Goal: Task Accomplishment & Management: Use online tool/utility

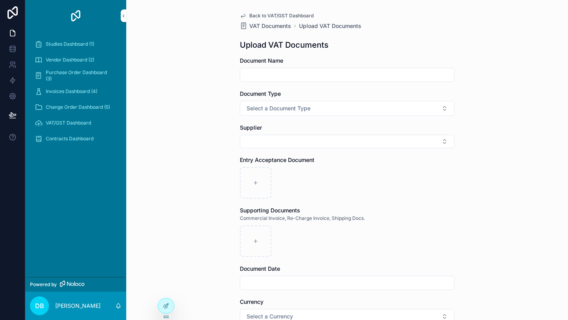
click at [166, 304] on icon at bounding box center [166, 306] width 6 height 6
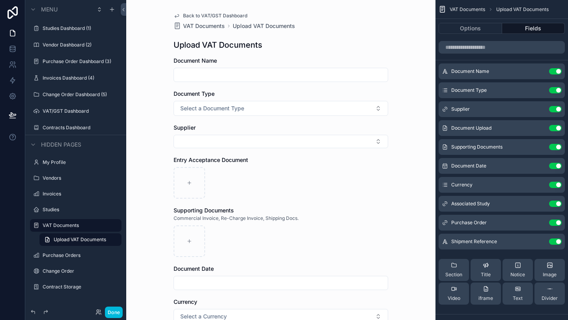
scroll to position [179, 0]
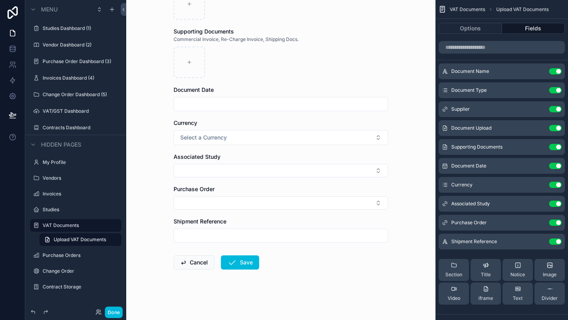
click at [69, 130] on label "Contracts Dashboard" at bounding box center [80, 128] width 74 height 6
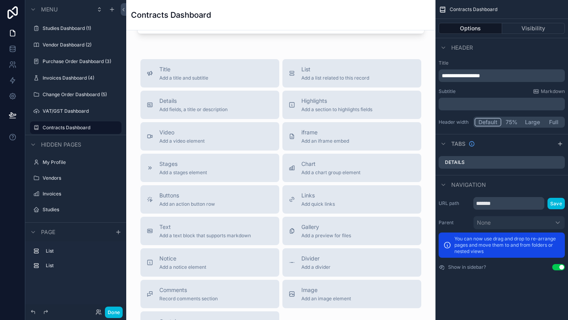
scroll to position [309, 0]
click at [201, 203] on span "Add an action button row" at bounding box center [187, 206] width 56 height 6
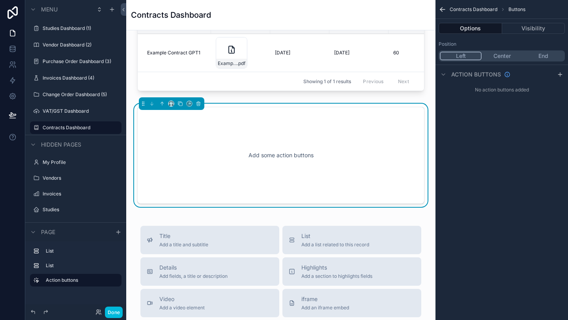
scroll to position [250, 0]
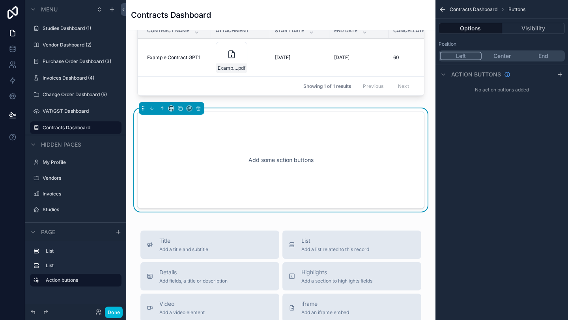
click at [262, 137] on div "Add some action buttons" at bounding box center [280, 160] width 261 height 71
click at [507, 59] on button "Center" at bounding box center [501, 56] width 41 height 9
click at [560, 74] on icon "scrollable content" at bounding box center [560, 74] width 4 height 0
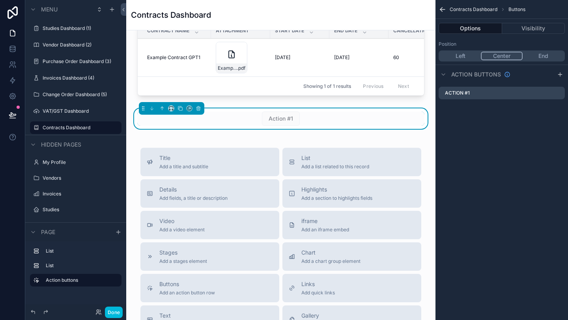
click at [0, 0] on icon "scrollable content" at bounding box center [0, 0] width 0 height 0
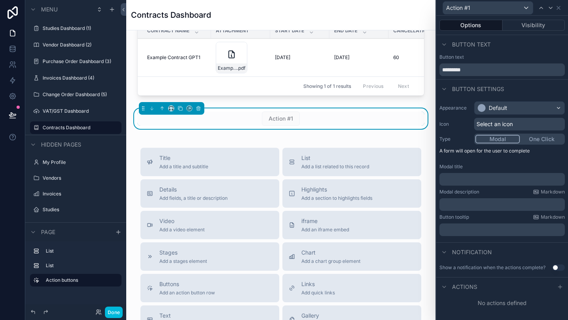
click at [540, 140] on button "One Click" at bounding box center [542, 139] width 44 height 9
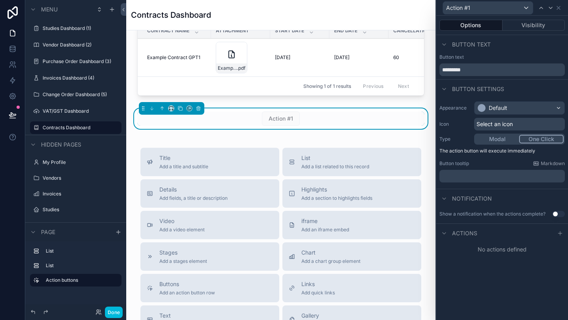
click at [472, 231] on span "Actions" at bounding box center [464, 233] width 25 height 8
click at [475, 231] on span "Actions" at bounding box center [464, 233] width 25 height 8
click at [559, 233] on icon at bounding box center [560, 233] width 6 height 6
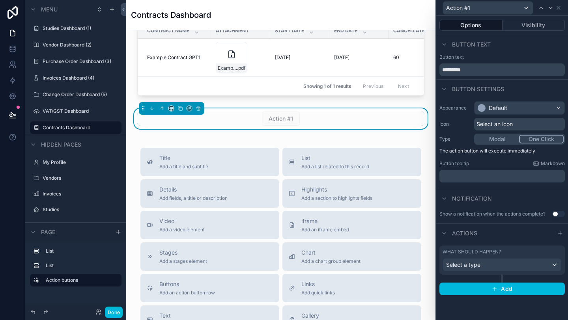
click at [512, 268] on div "Select a type" at bounding box center [502, 265] width 118 height 13
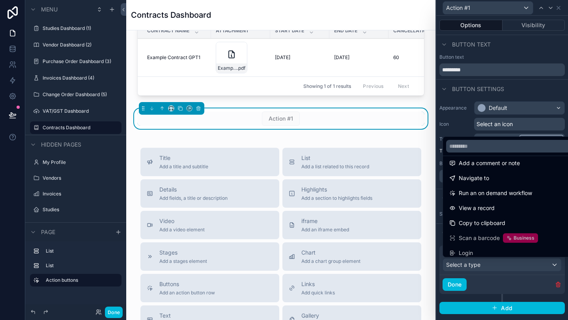
scroll to position [49, 0]
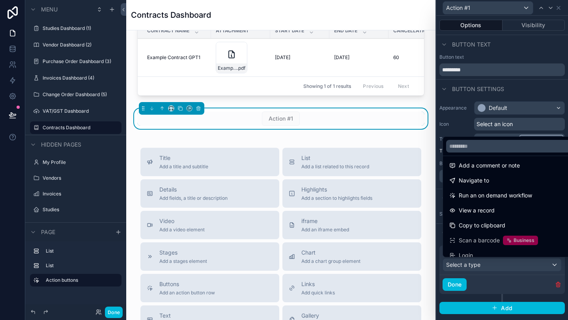
click at [514, 197] on span "Run an on demand workflow" at bounding box center [494, 195] width 73 height 9
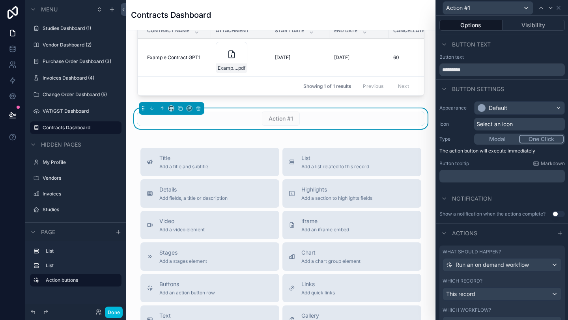
scroll to position [56, 0]
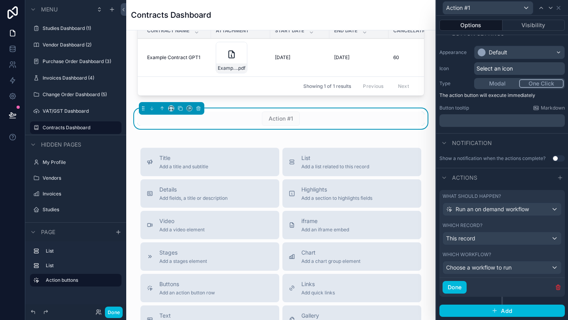
click at [512, 239] on div "This record" at bounding box center [502, 238] width 118 height 13
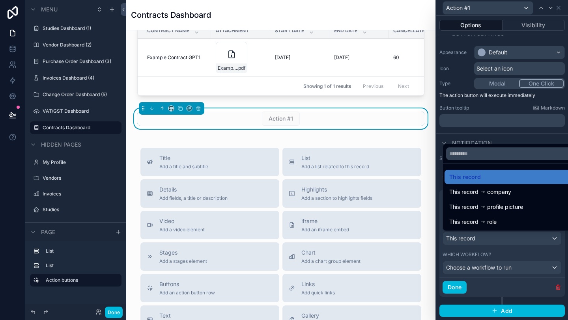
click at [506, 241] on div at bounding box center [502, 160] width 132 height 320
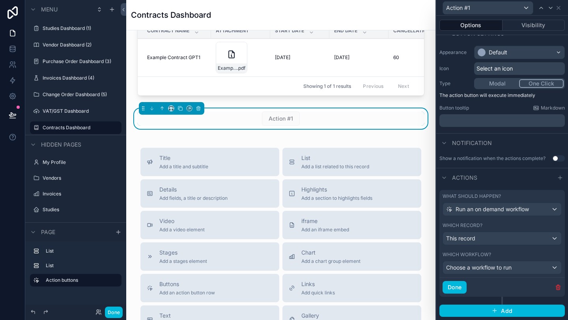
click at [521, 265] on div "Choose a workflow to run" at bounding box center [502, 267] width 118 height 13
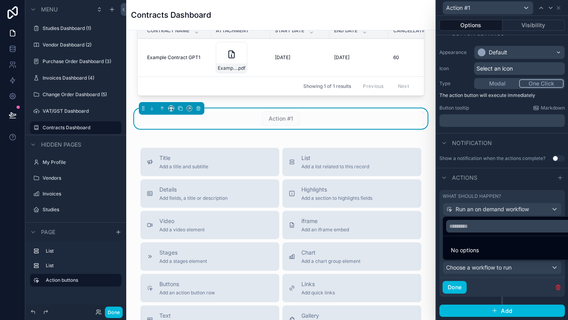
click at [521, 265] on div at bounding box center [502, 160] width 132 height 320
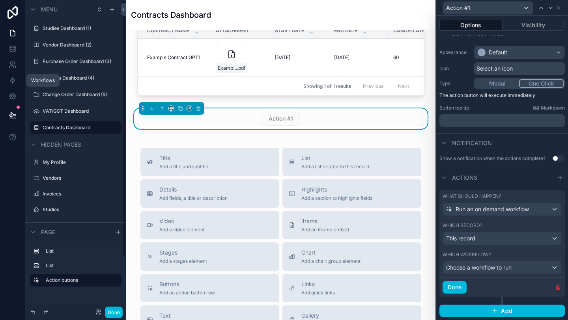
click at [14, 80] on icon at bounding box center [12, 81] width 5 height 6
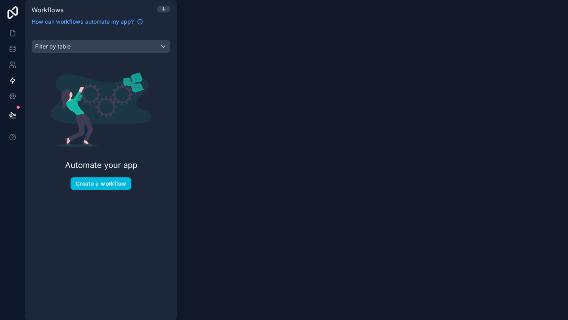
click at [110, 187] on button "Create a workflow" at bounding box center [101, 183] width 61 height 13
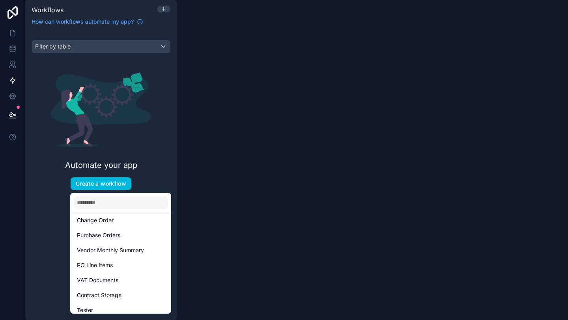
scroll to position [95, 0]
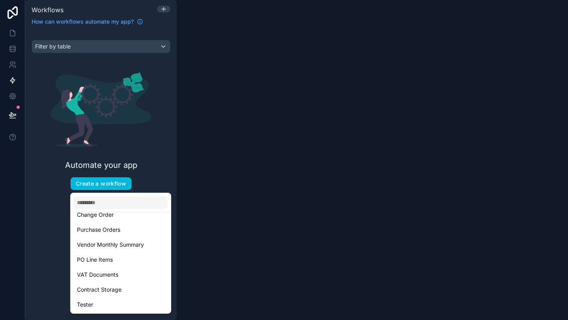
click at [112, 276] on span "VAT Documents" at bounding box center [97, 274] width 41 height 9
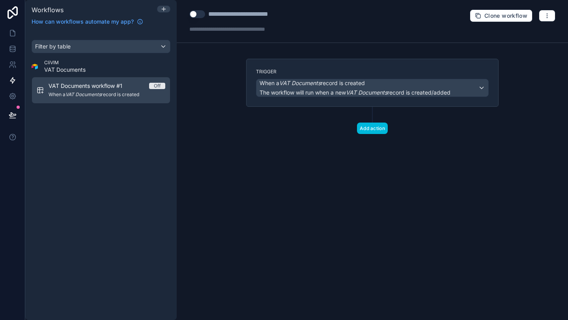
click at [466, 85] on div "When a VAT Documents record is created The workflow will run when a new VAT Doc…" at bounding box center [372, 87] width 232 height 17
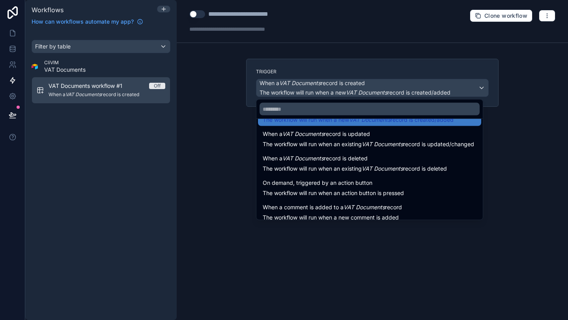
scroll to position [28, 0]
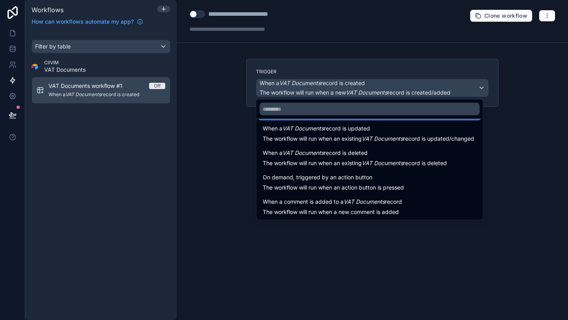
click at [410, 176] on div "On demand, triggered by an action button The workflow will run when an action b…" at bounding box center [370, 182] width 214 height 19
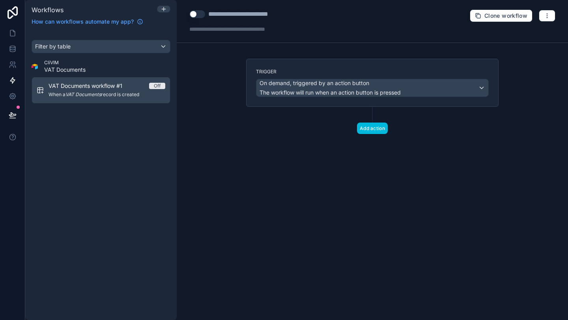
click at [367, 126] on button "Add action" at bounding box center [372, 128] width 31 height 11
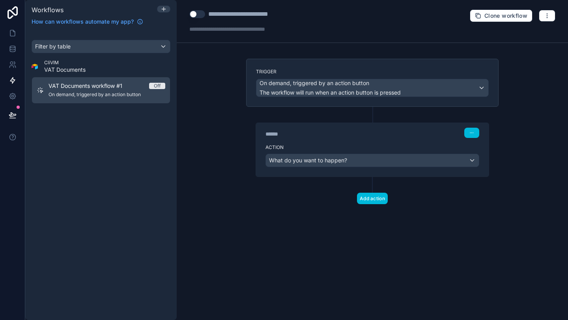
click at [383, 162] on div "What do you want to happen?" at bounding box center [372, 160] width 213 height 13
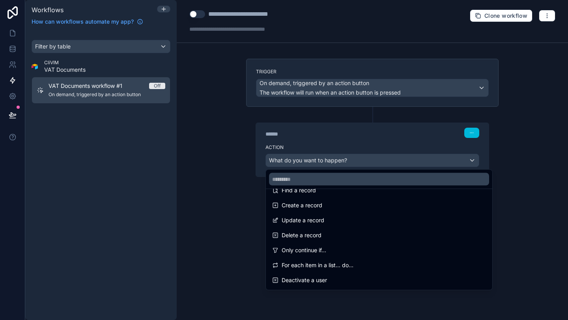
scroll to position [0, 0]
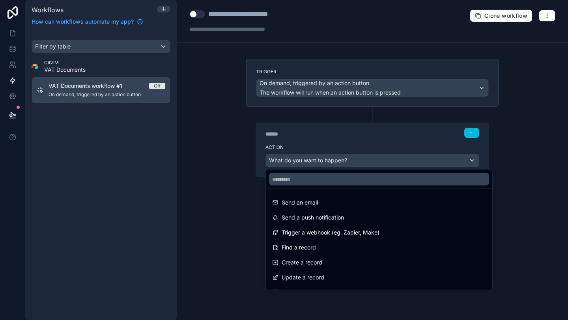
click at [348, 231] on span "Trigger a webhook (eg. Zapier, Make)" at bounding box center [330, 232] width 98 height 9
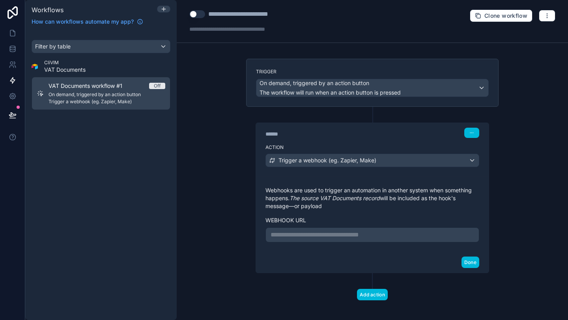
click at [361, 233] on p "**********" at bounding box center [371, 234] width 203 height 9
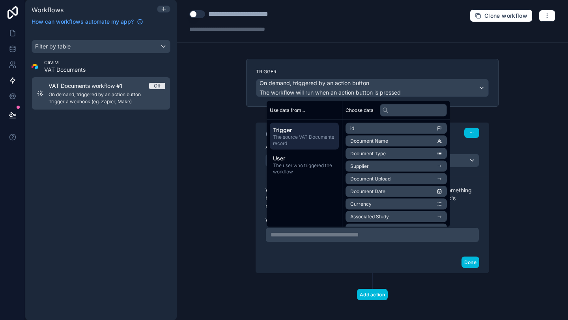
click at [415, 252] on div "Done" at bounding box center [372, 262] width 233 height 21
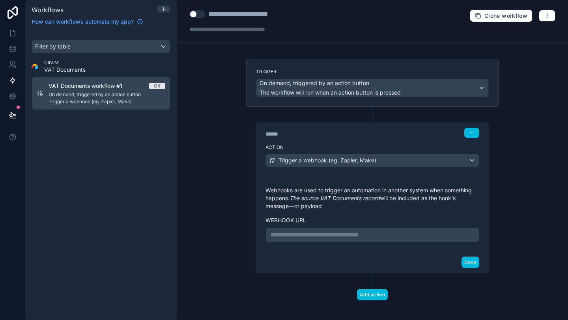
scroll to position [5, 0]
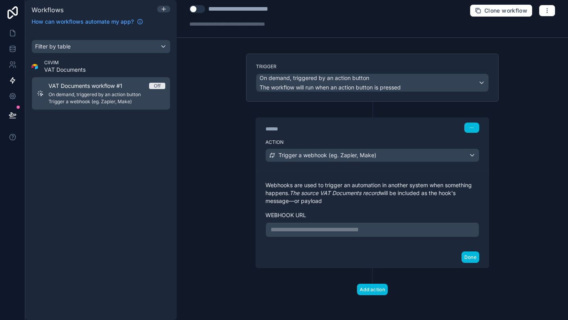
click at [45, 66] on span "VAT Documents" at bounding box center [64, 70] width 41 height 8
click at [548, 12] on icon "button" at bounding box center [547, 10] width 6 height 6
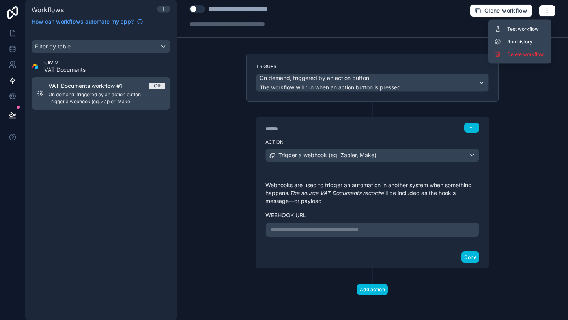
click at [530, 52] on span "Delete workflow" at bounding box center [526, 54] width 38 height 6
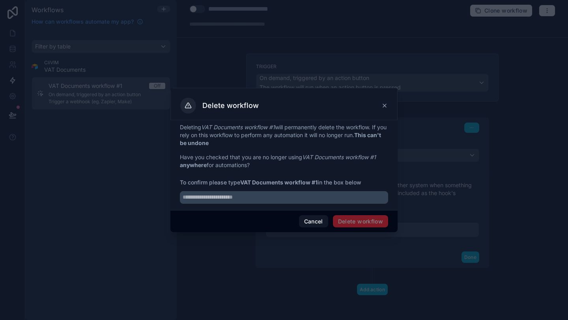
click at [335, 197] on input "text" at bounding box center [284, 197] width 208 height 13
type input "**********"
click at [369, 221] on button "Delete workflow" at bounding box center [360, 221] width 55 height 13
